Goal: Download file/media

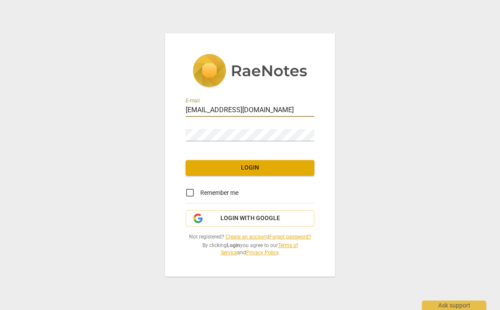
type input "[EMAIL_ADDRESS][DOMAIN_NAME]"
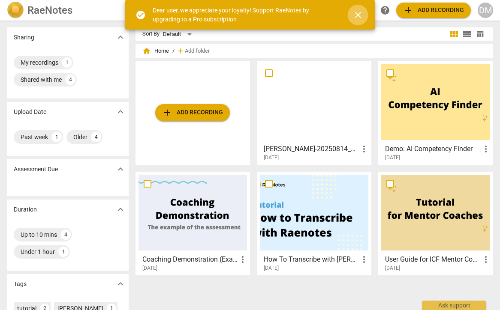
click at [357, 15] on span "close" at bounding box center [358, 15] width 10 height 10
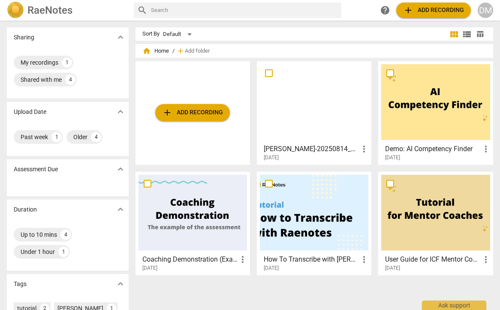
click at [309, 112] on div at bounding box center [314, 102] width 108 height 76
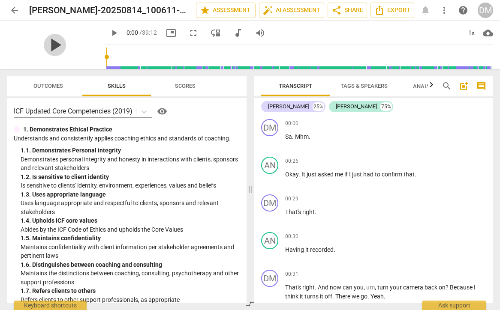
click at [47, 44] on span "play_arrow" at bounding box center [55, 45] width 22 height 22
click at [473, 34] on div "1x" at bounding box center [471, 33] width 16 height 14
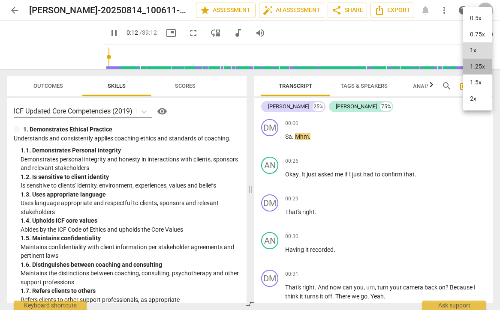
click at [477, 63] on li "1.25x" at bounding box center [477, 67] width 29 height 16
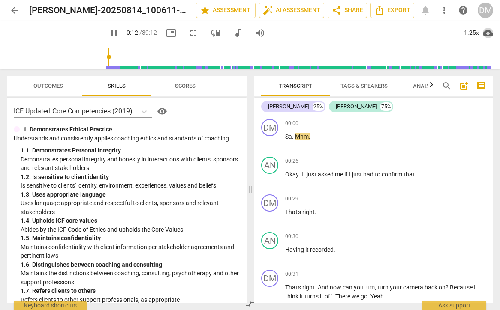
click at [489, 31] on span "cloud_download" at bounding box center [488, 33] width 10 height 10
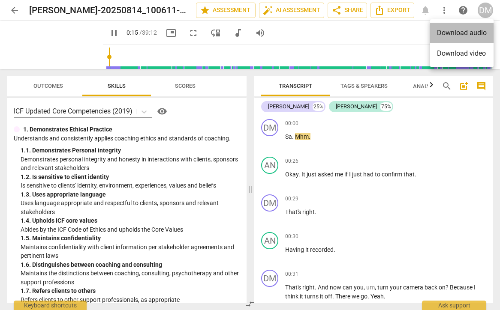
click at [460, 33] on li "Download audio" at bounding box center [461, 33] width 63 height 21
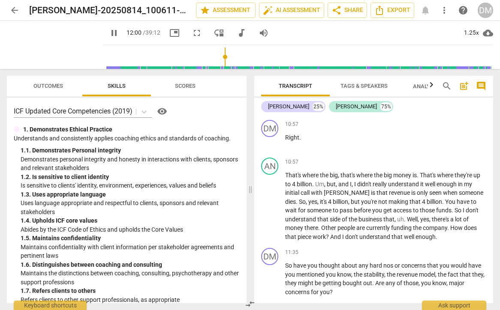
scroll to position [1990, 0]
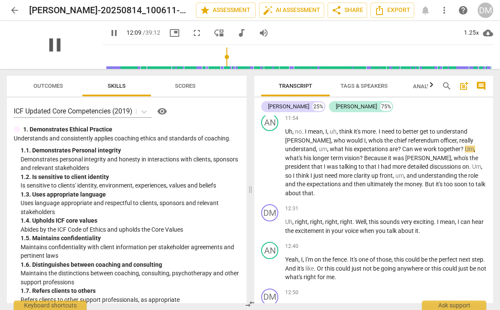
click at [51, 45] on span "pause" at bounding box center [55, 45] width 22 height 22
type input "730"
